Goal: Submit feedback/report problem

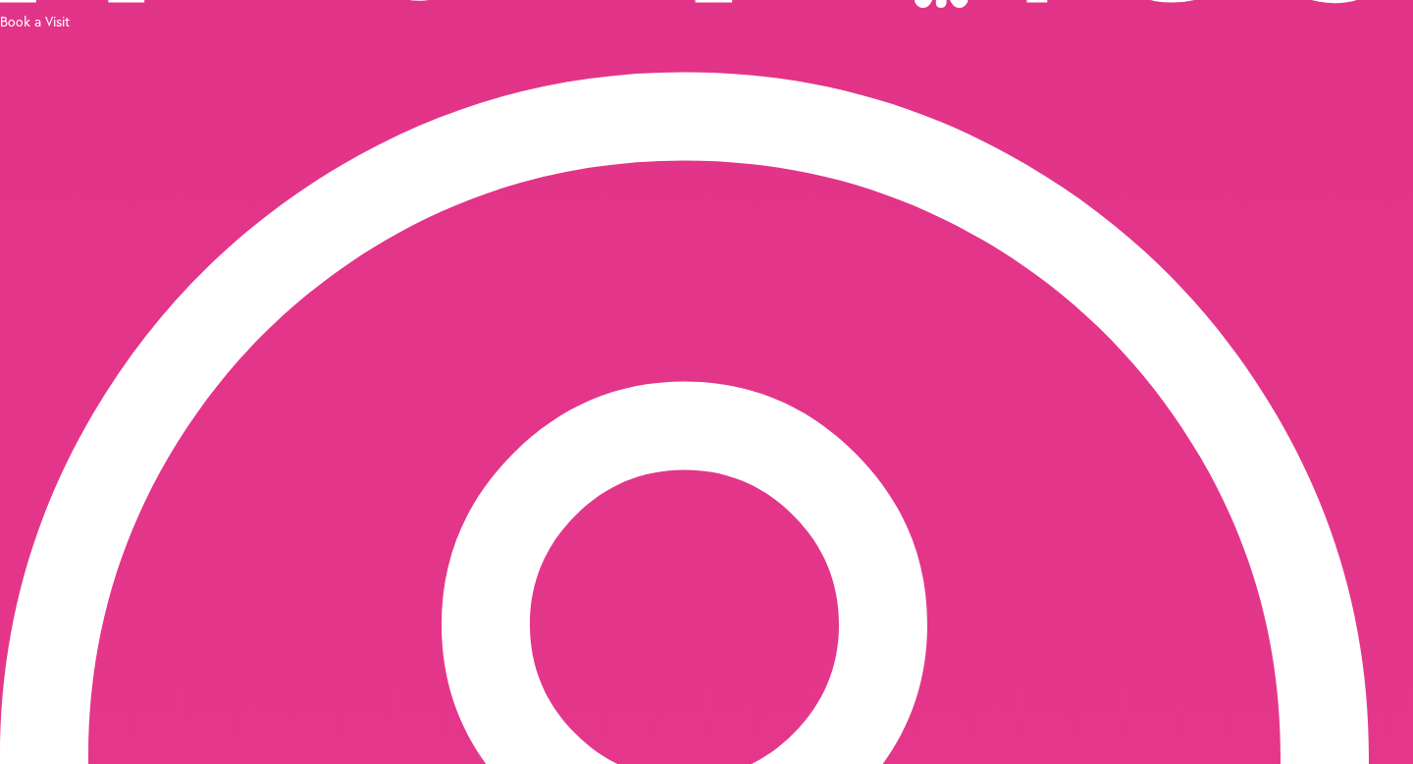
scroll to position [230, 0]
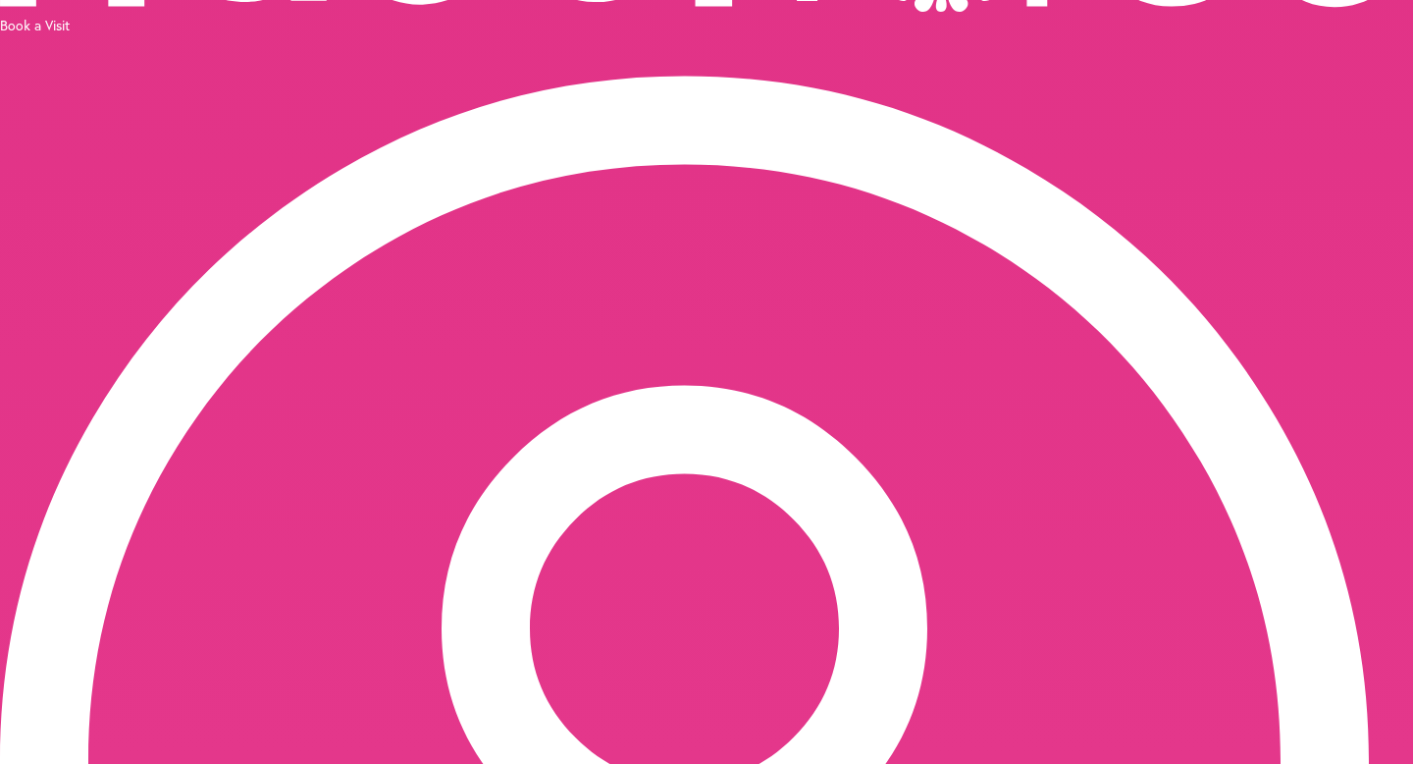
type input "**********"
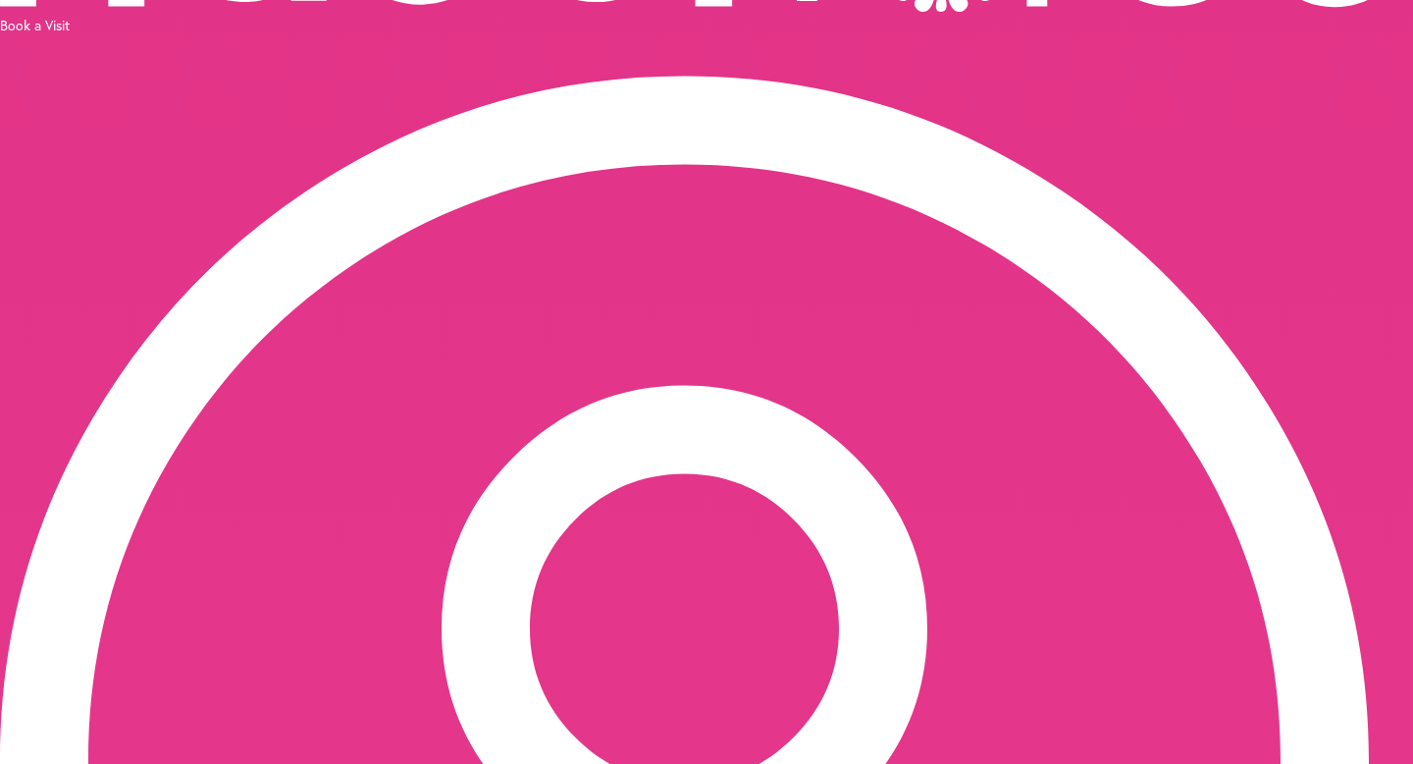
scroll to position [0, 0]
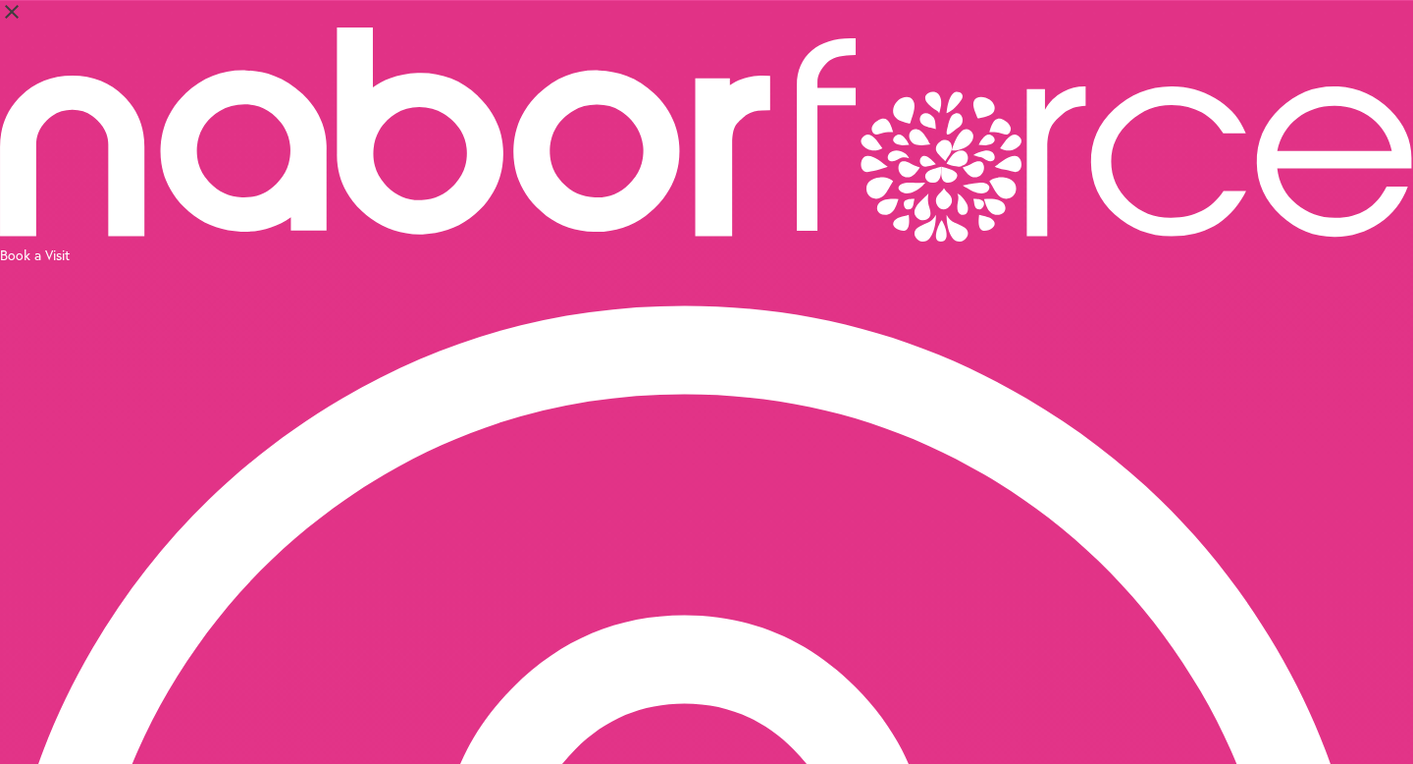
drag, startPoint x: 1307, startPoint y: 500, endPoint x: 1291, endPoint y: 500, distance: 16.7
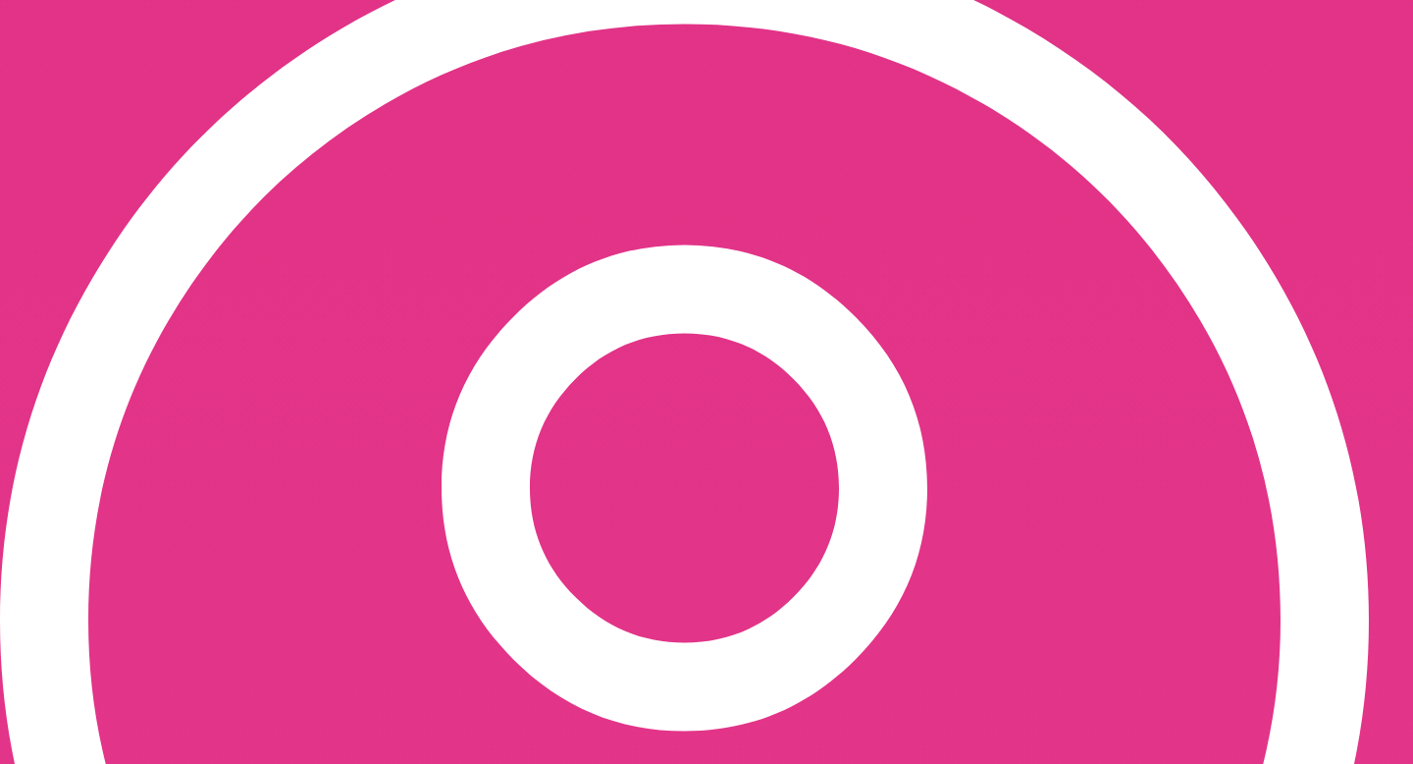
scroll to position [367, 0]
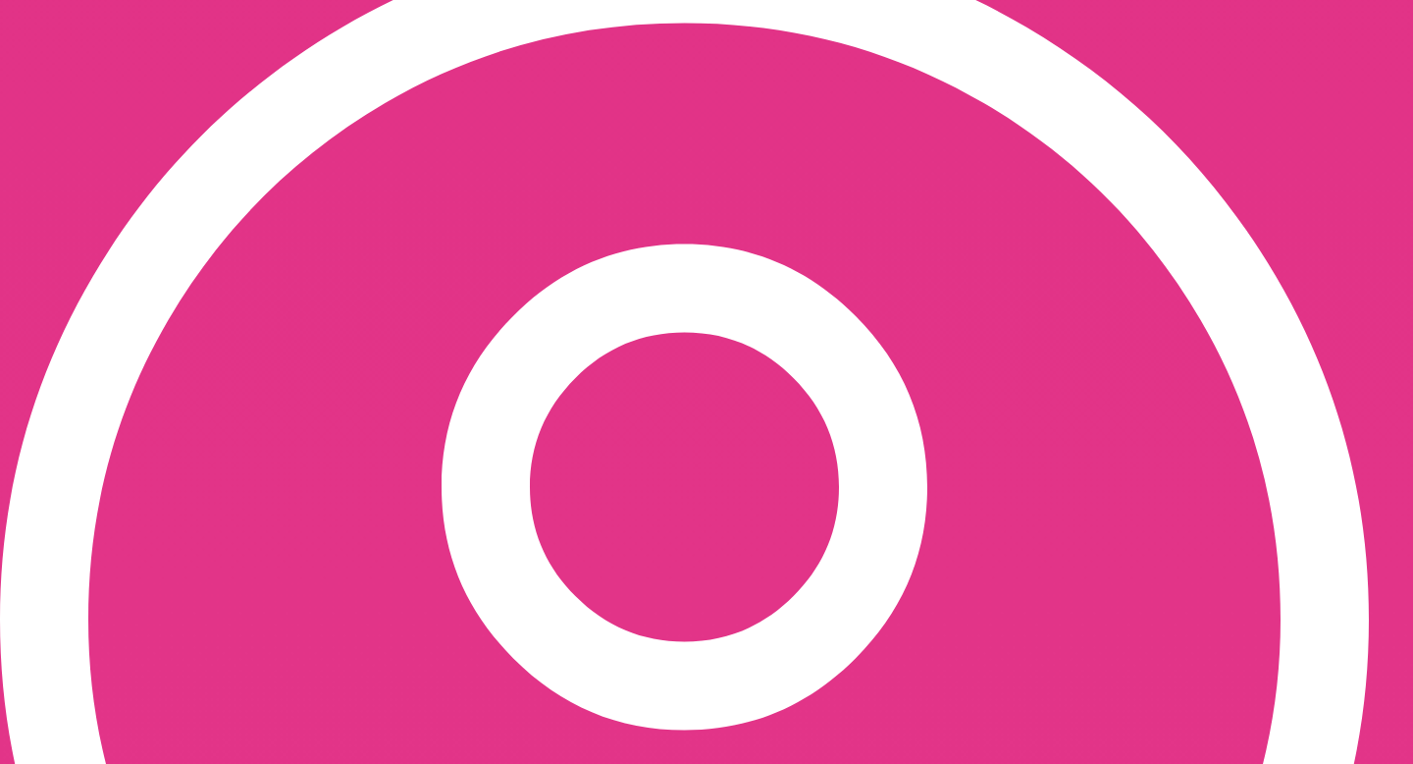
scroll to position [368, 0]
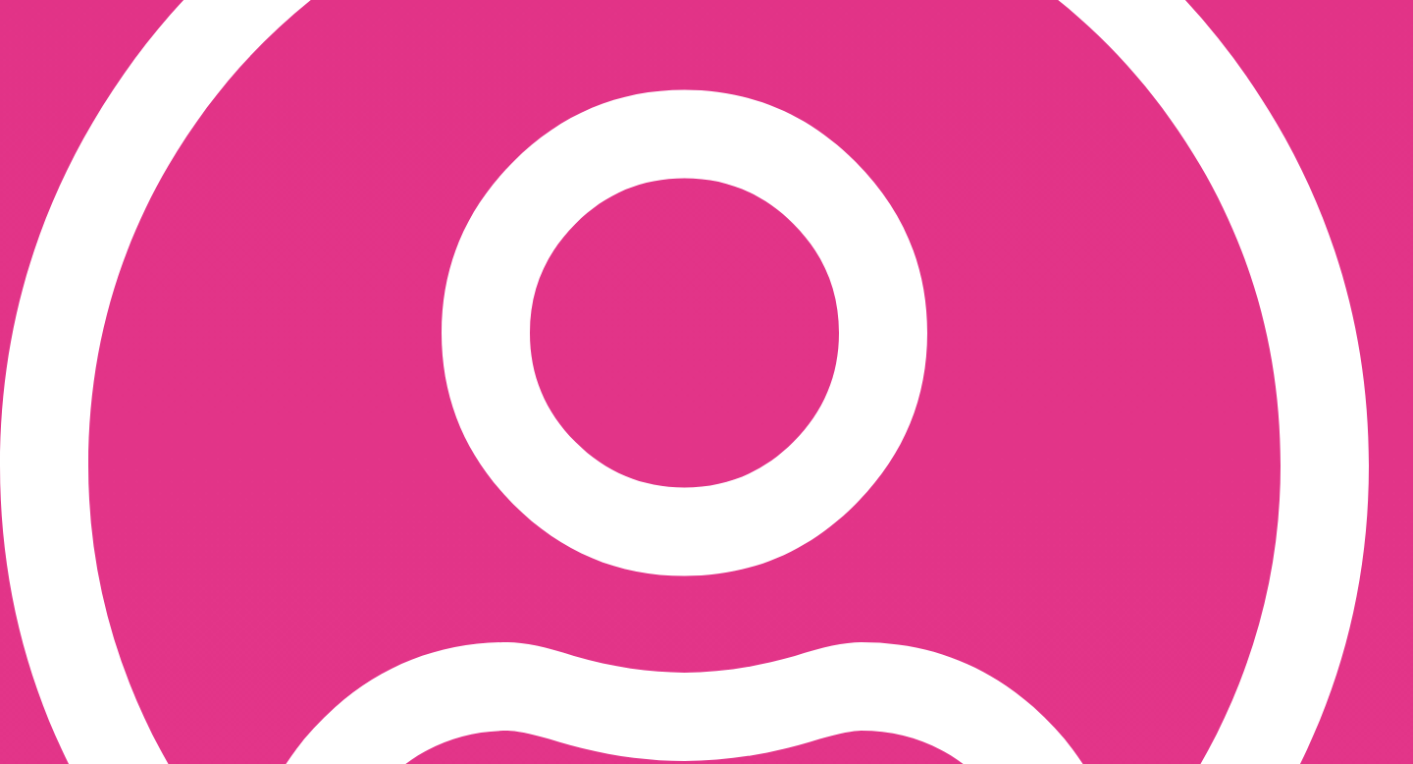
scroll to position [528, 0]
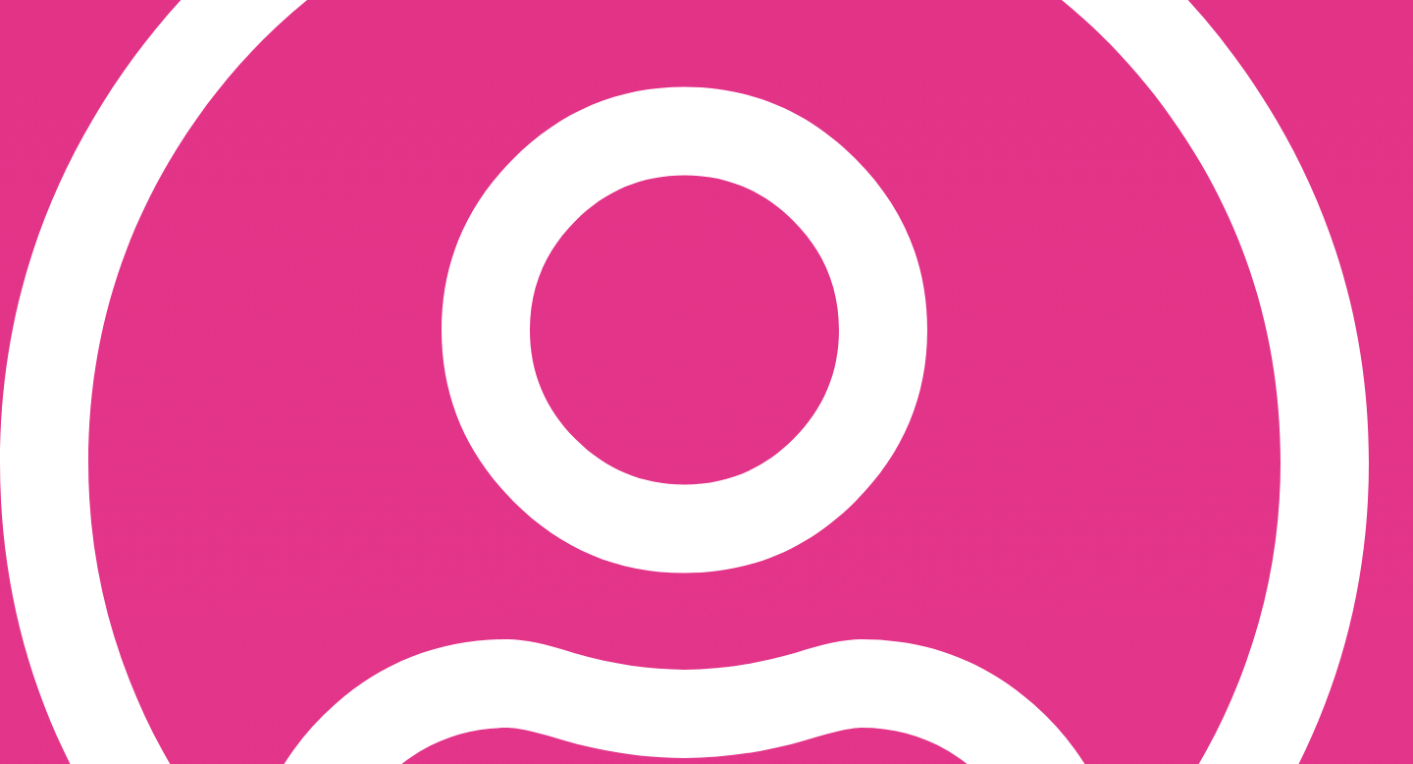
drag, startPoint x: 1080, startPoint y: 487, endPoint x: 991, endPoint y: 540, distance: 103.8
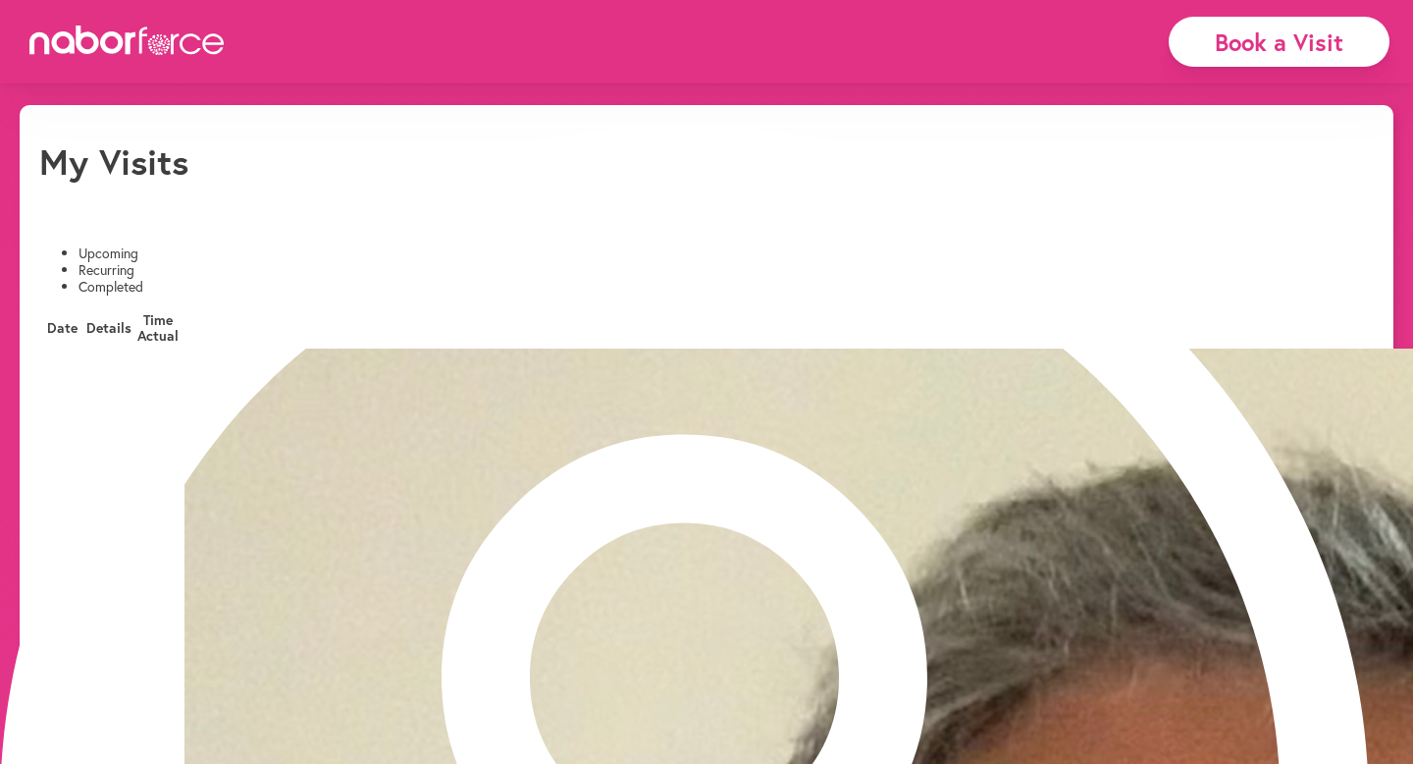
scroll to position [23, 0]
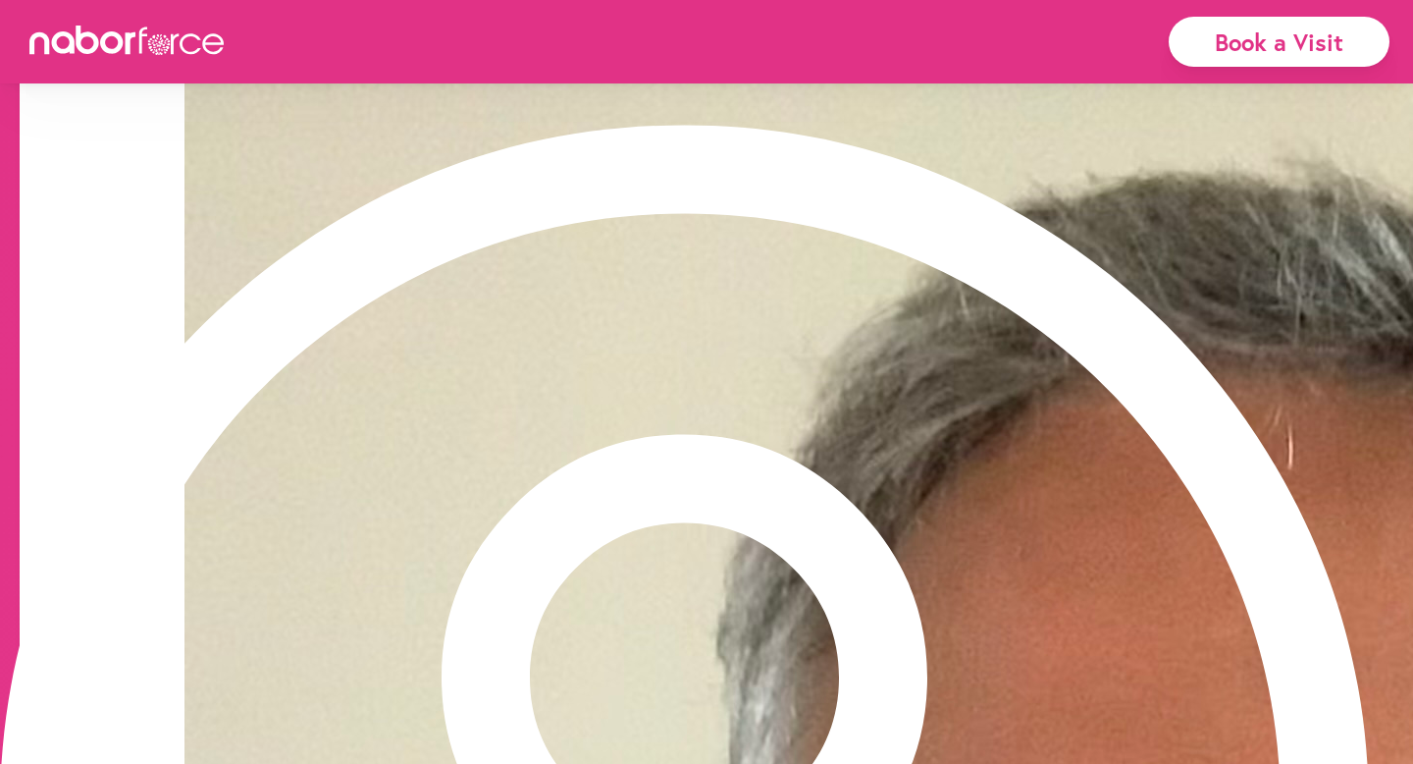
scroll to position [303, 0]
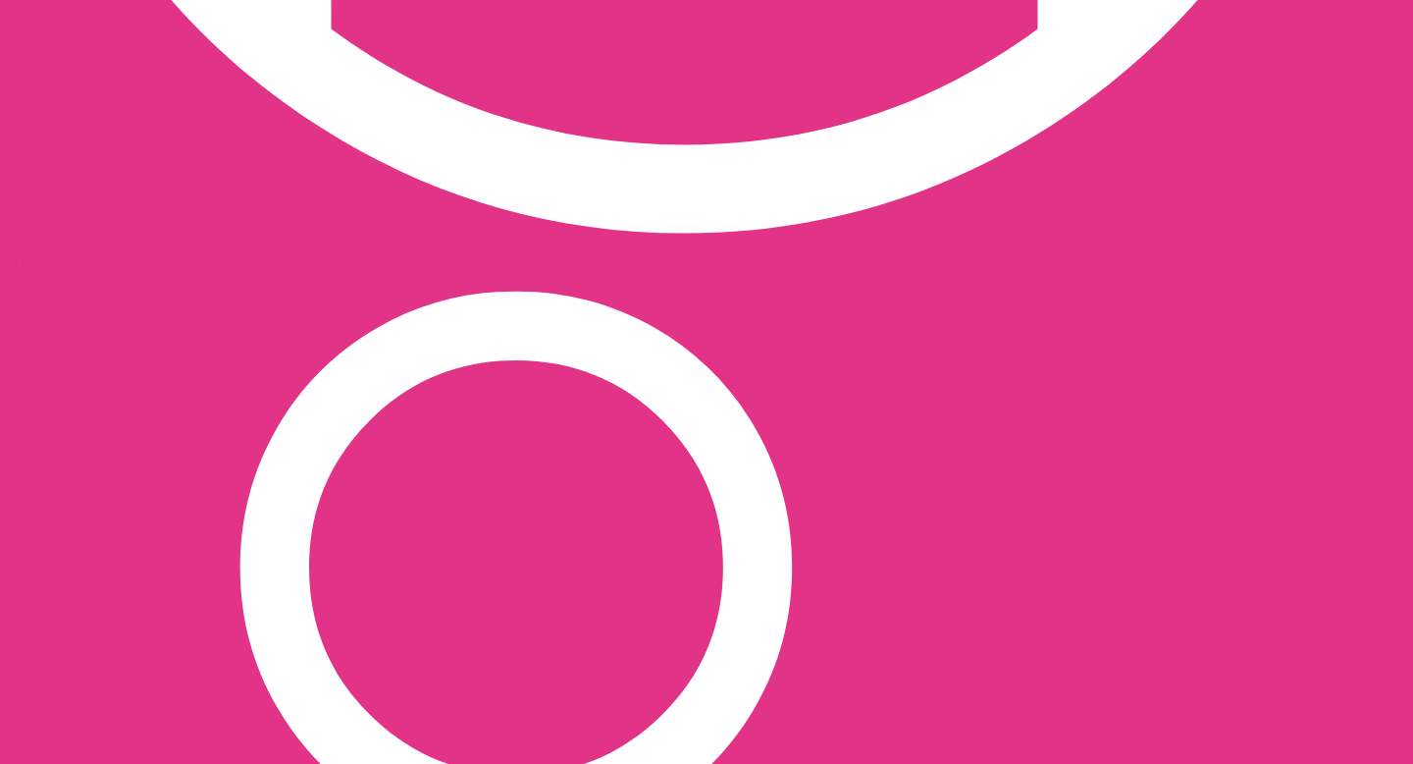
scroll to position [1441, 0]
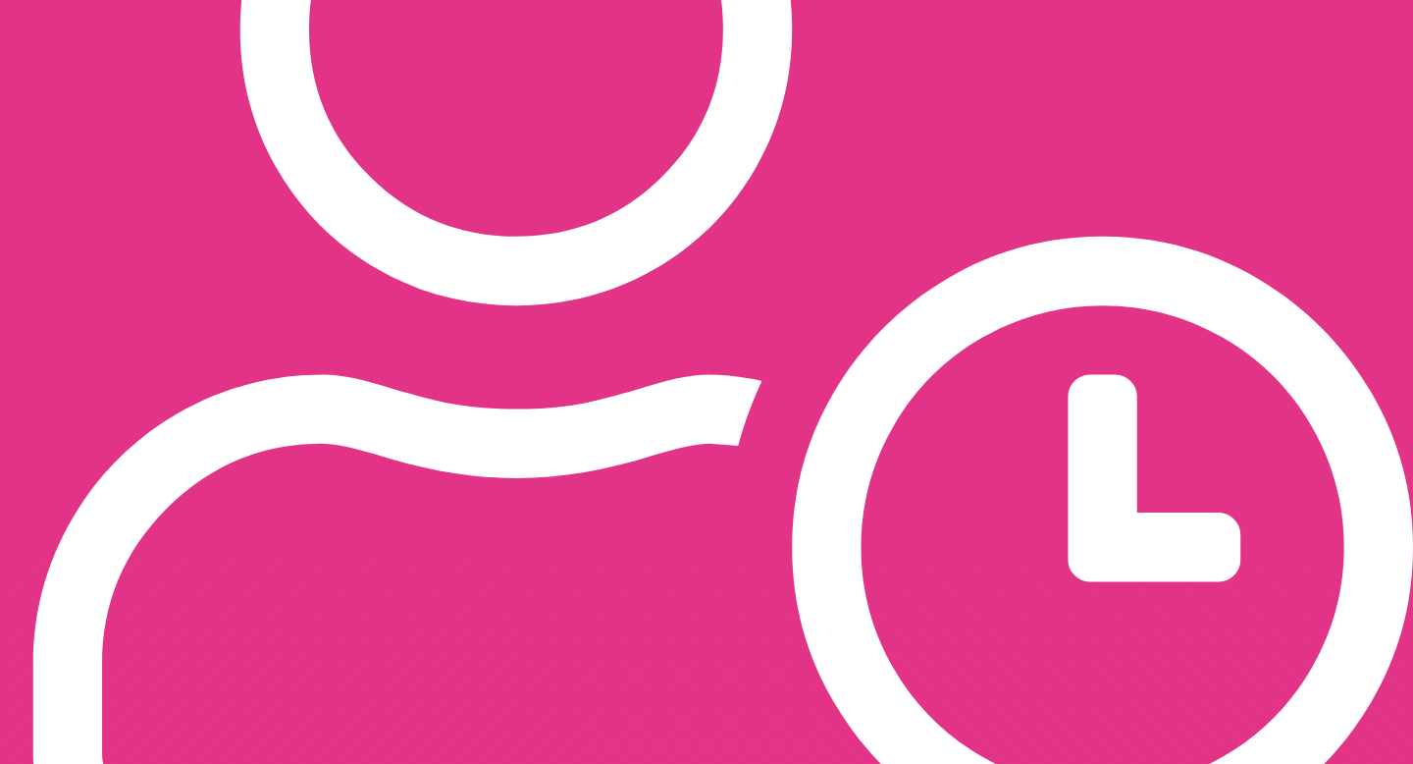
scroll to position [1989, 0]
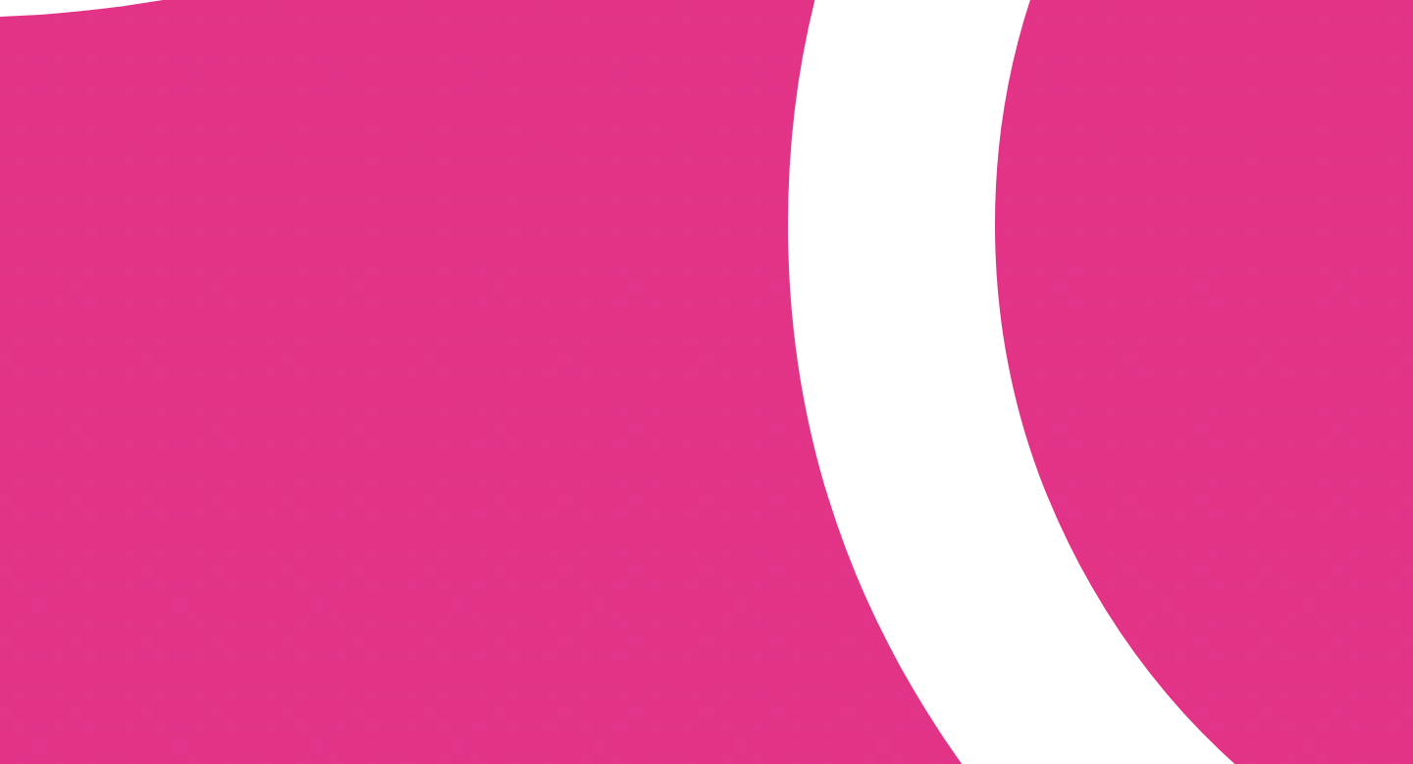
drag, startPoint x: 764, startPoint y: 643, endPoint x: 755, endPoint y: 652, distance: 12.5
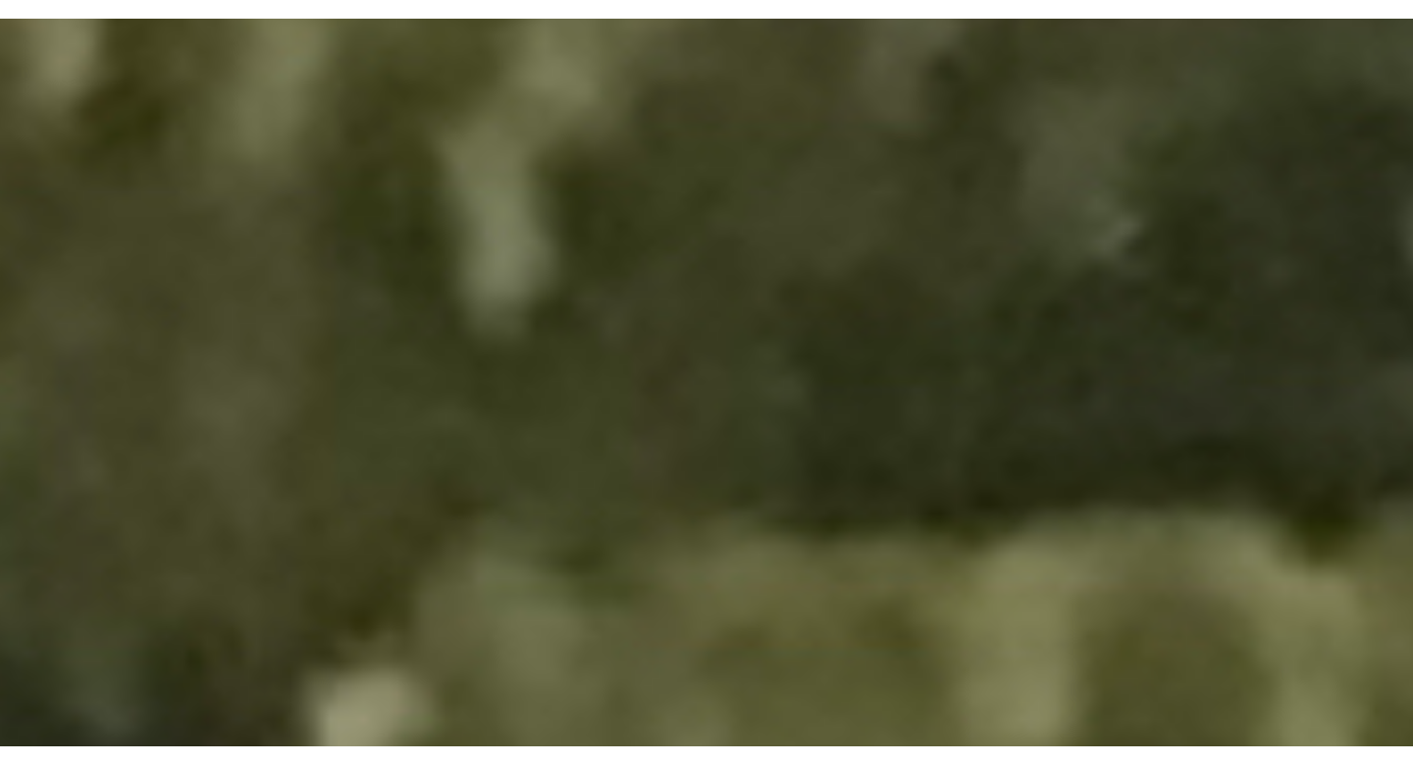
scroll to position [2264, 0]
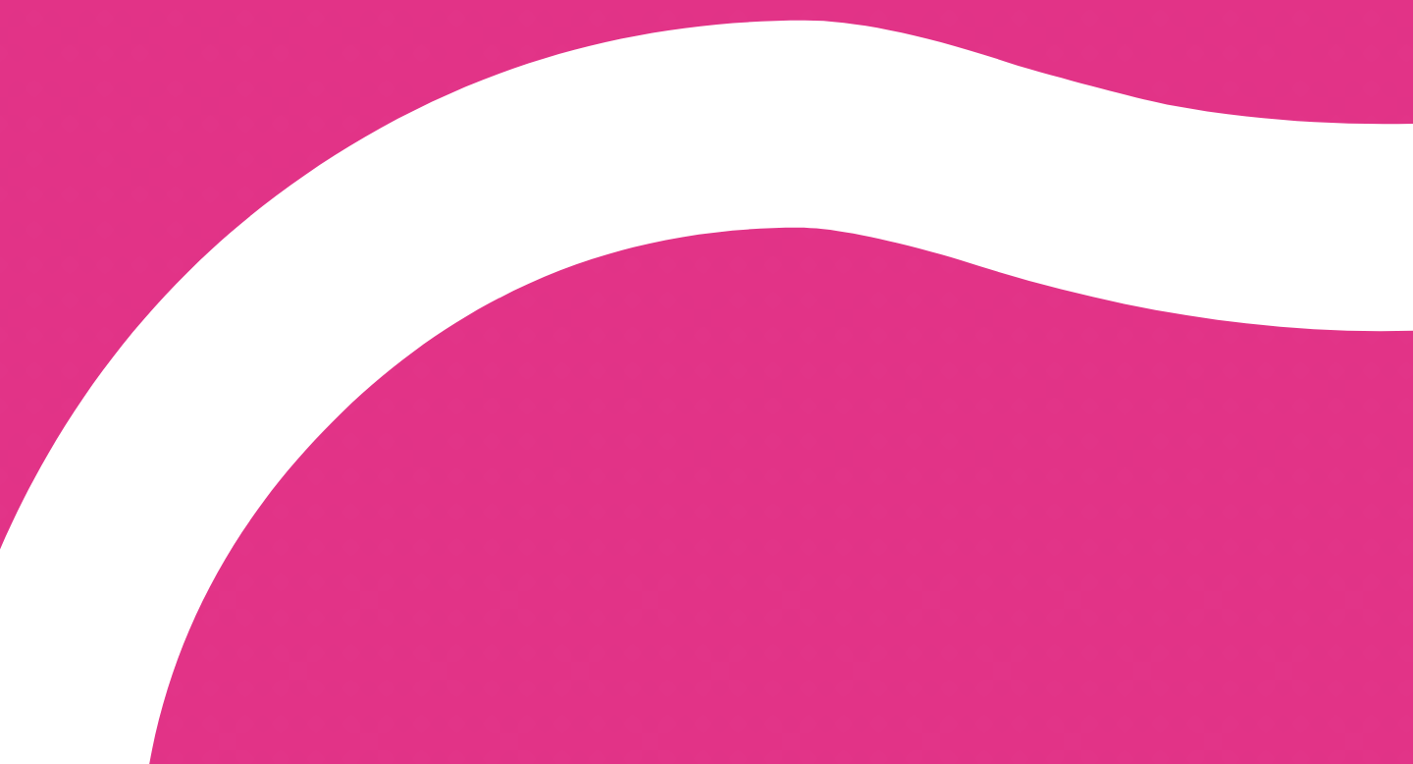
drag, startPoint x: 159, startPoint y: 177, endPoint x: 171, endPoint y: 177, distance: 11.8
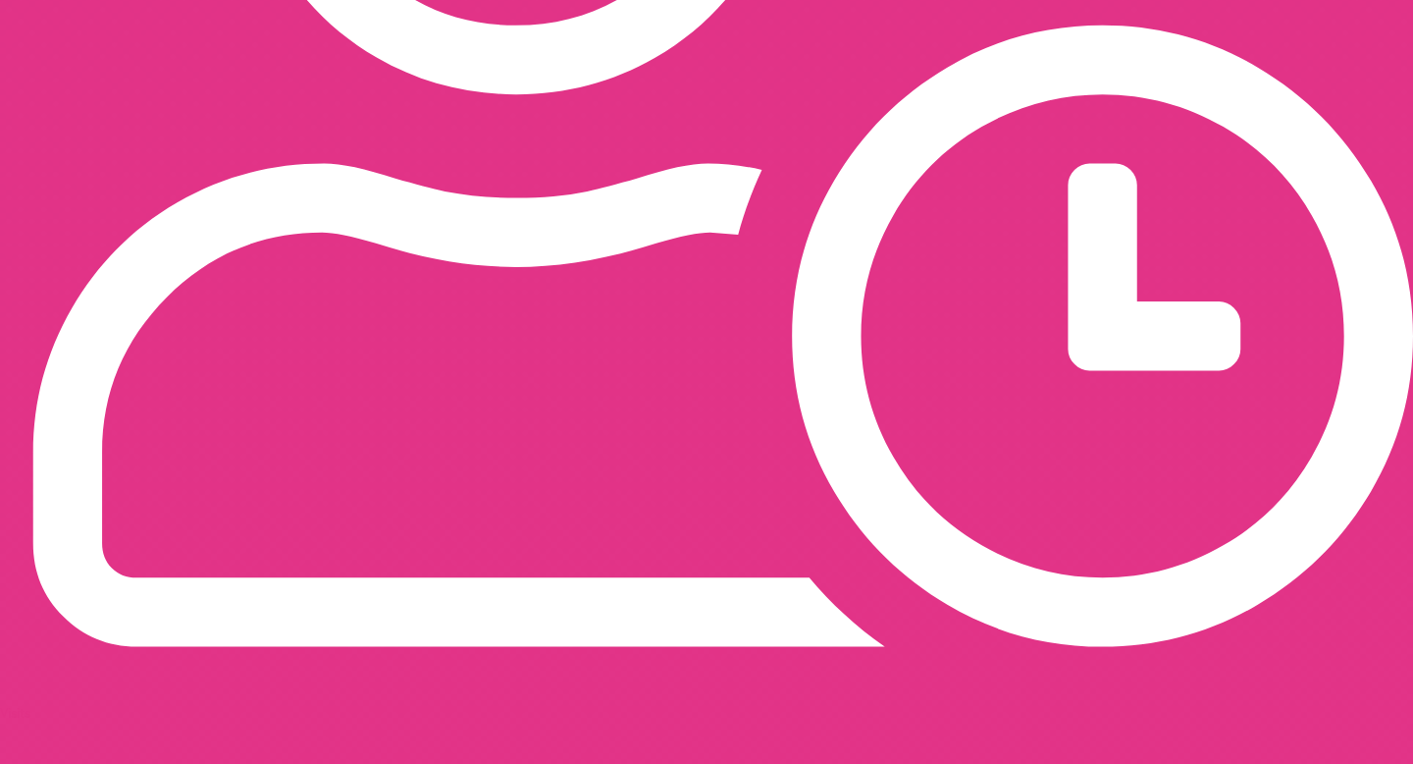
scroll to position [2188, 0]
